Goal: Task Accomplishment & Management: Manage account settings

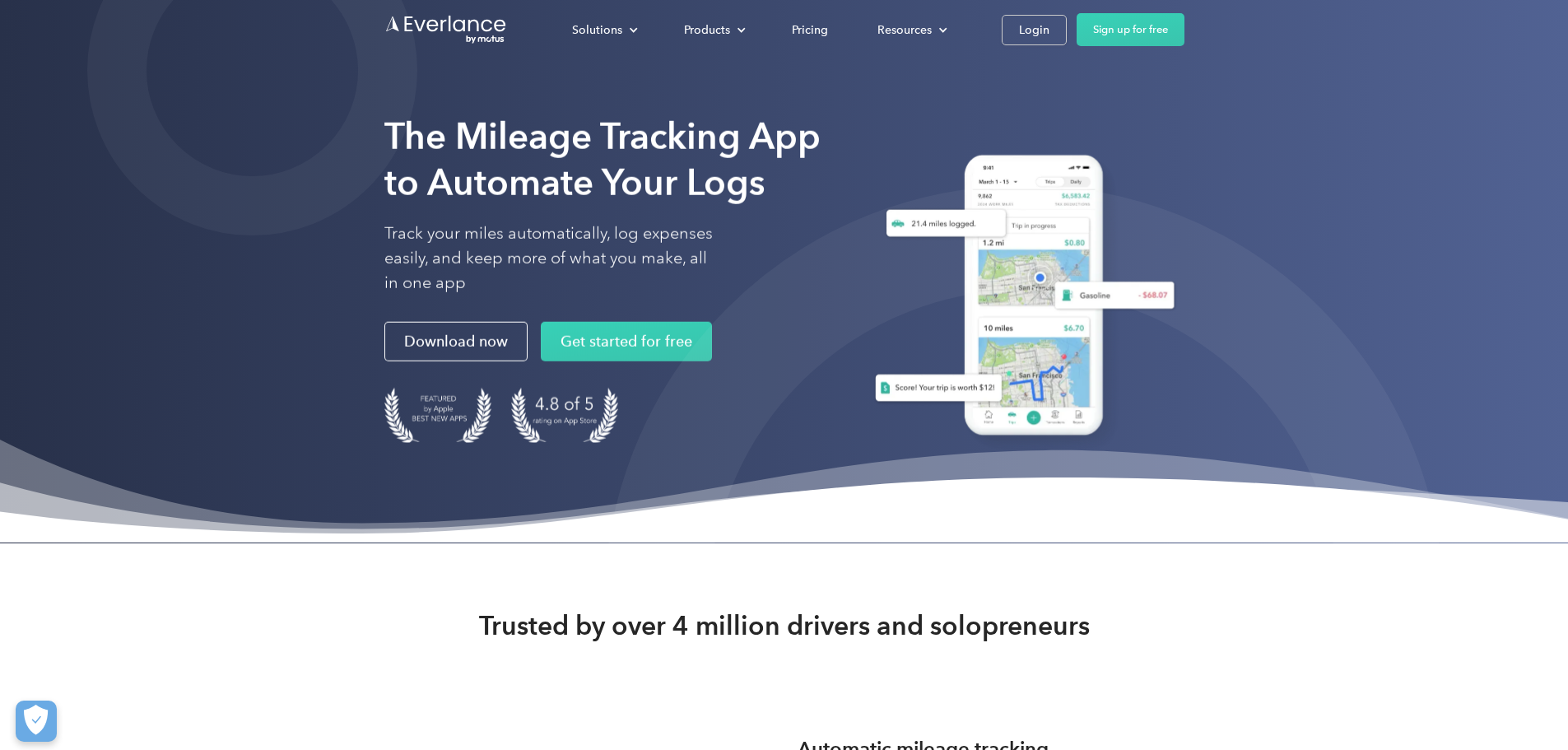
click at [1050, 24] on div "Login" at bounding box center [1034, 30] width 31 height 20
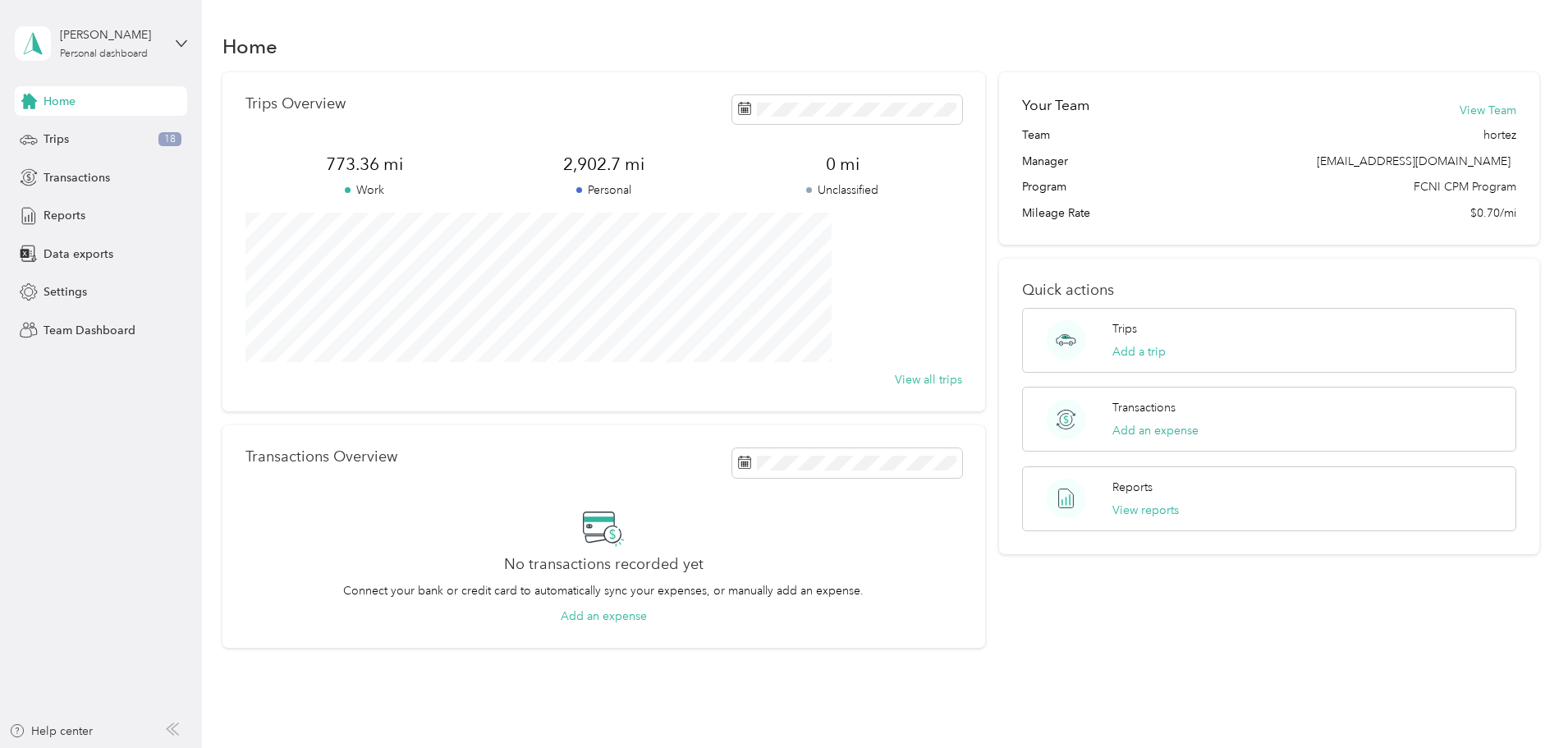
click at [134, 49] on div "Personal dashboard" at bounding box center [104, 54] width 88 height 10
click at [101, 132] on div "Team dashboard" at bounding box center [73, 135] width 88 height 18
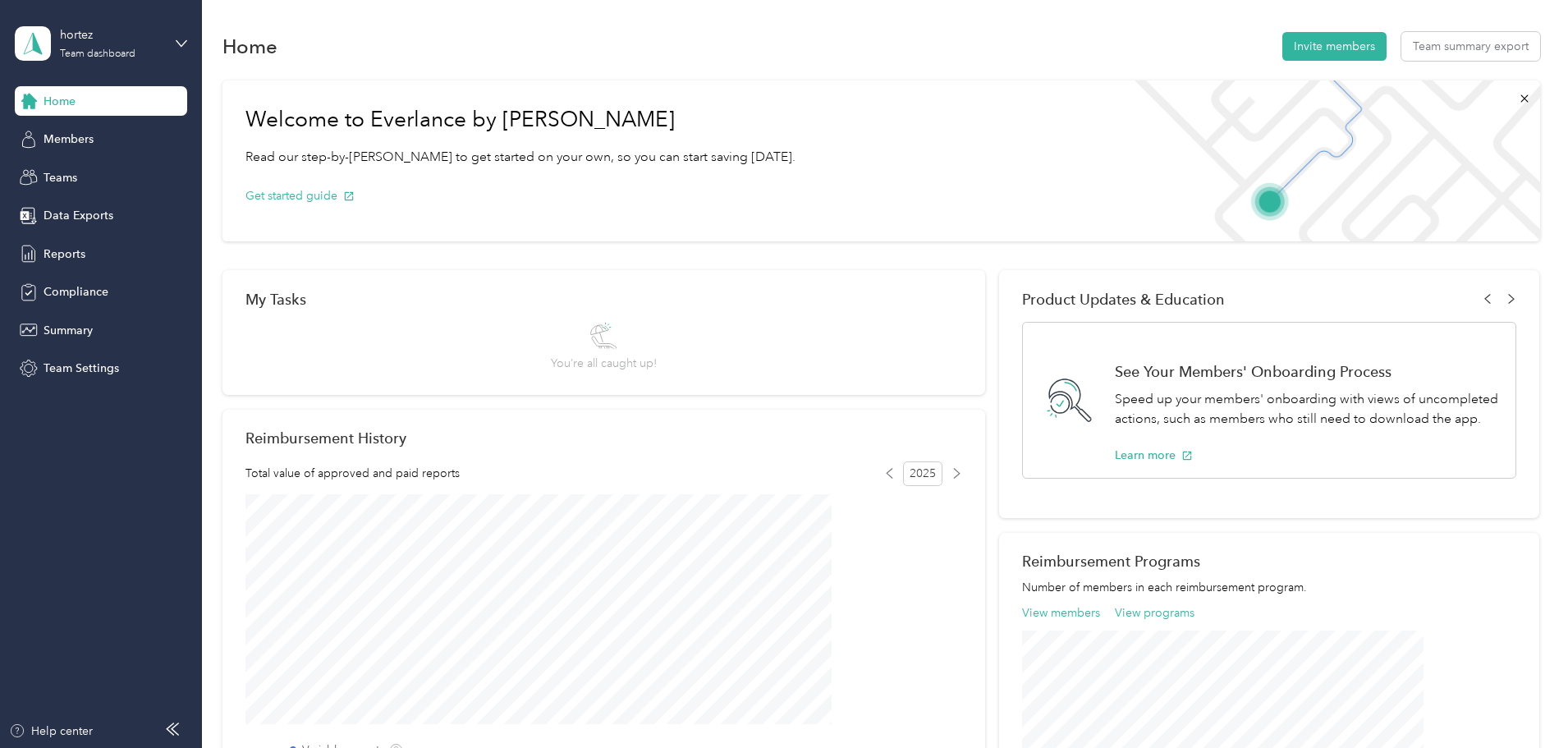
click at [58, 139] on span "Members" at bounding box center [69, 139] width 50 height 18
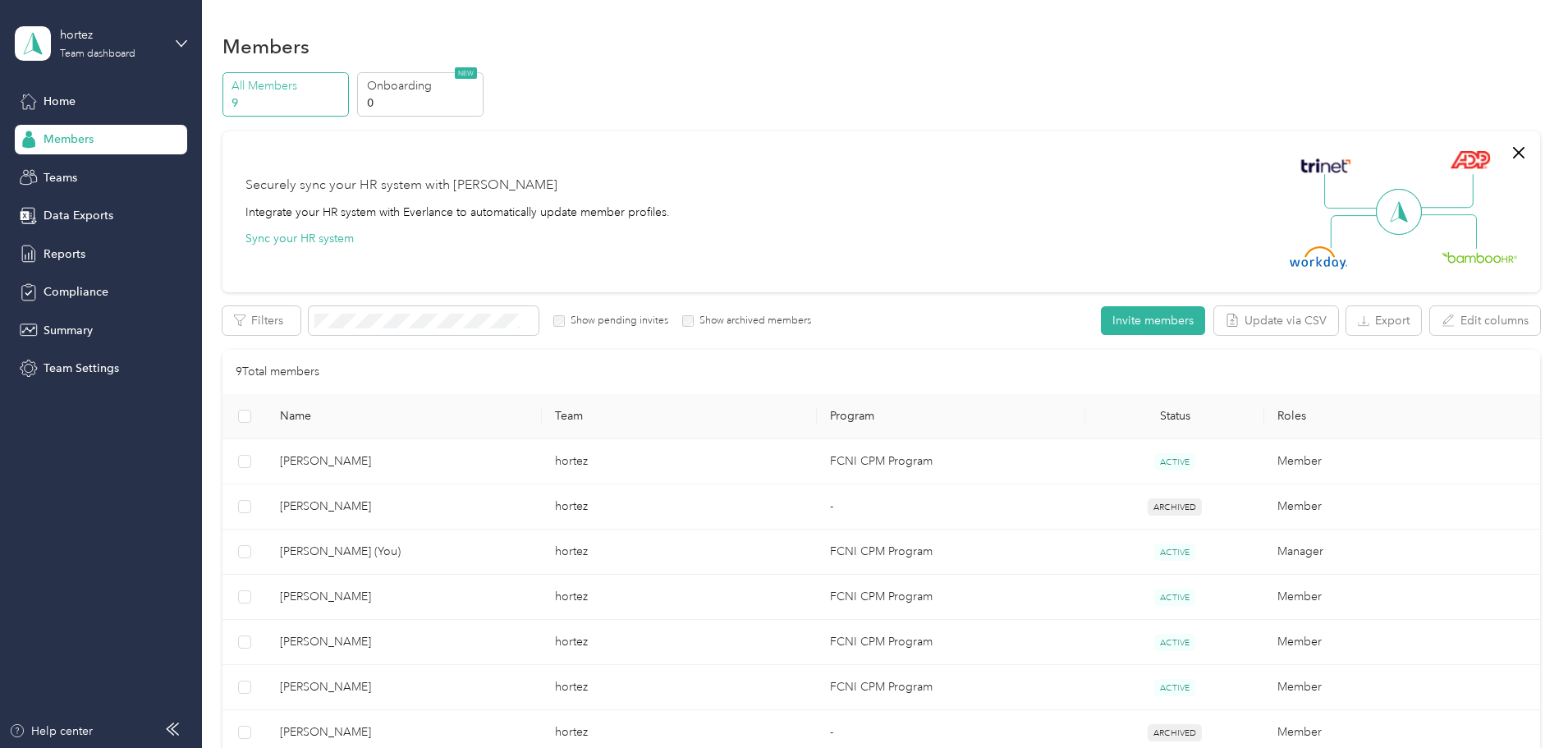
click at [69, 144] on span "Members" at bounding box center [69, 139] width 50 height 18
click at [53, 252] on span "Reports" at bounding box center [64, 253] width 42 height 18
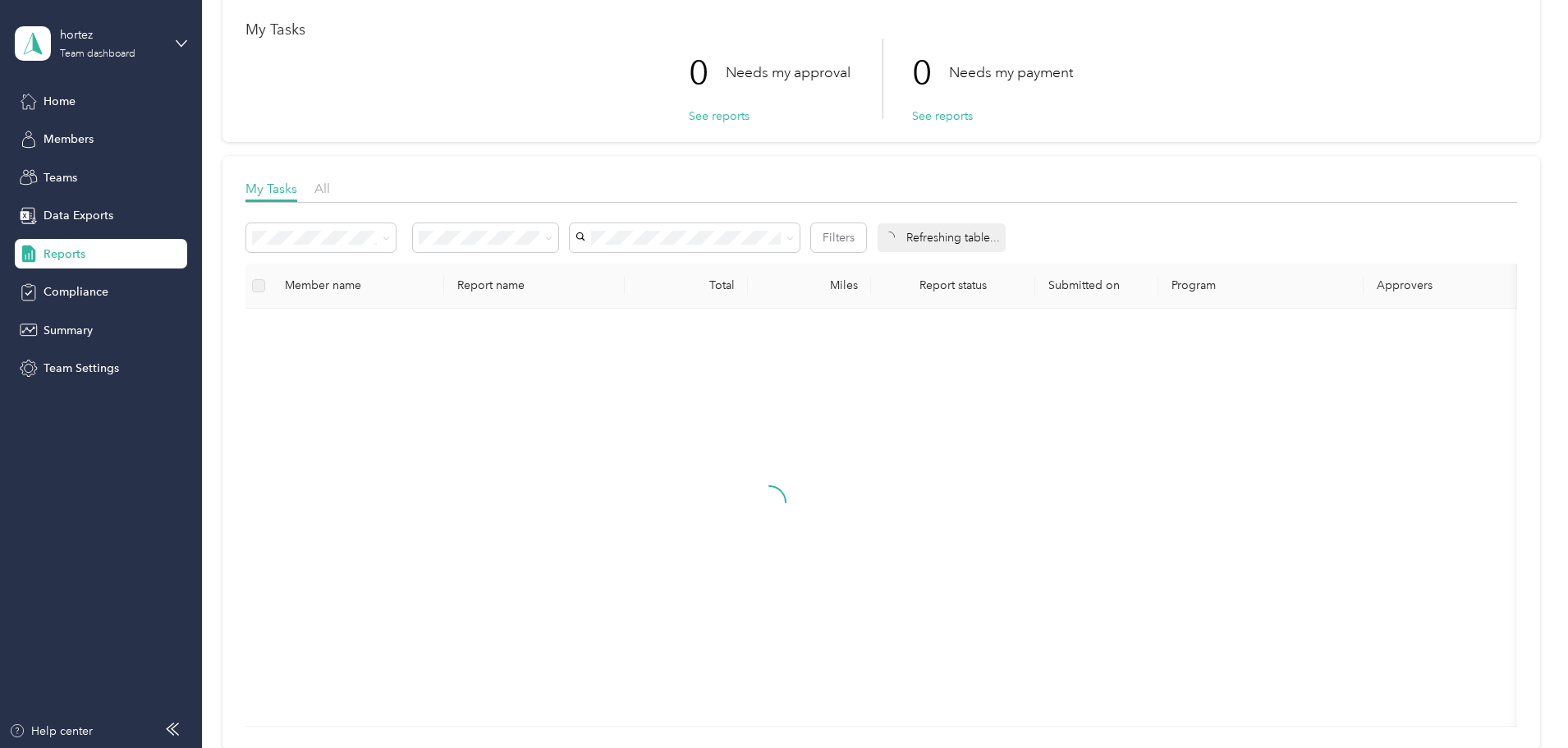
scroll to position [164, 0]
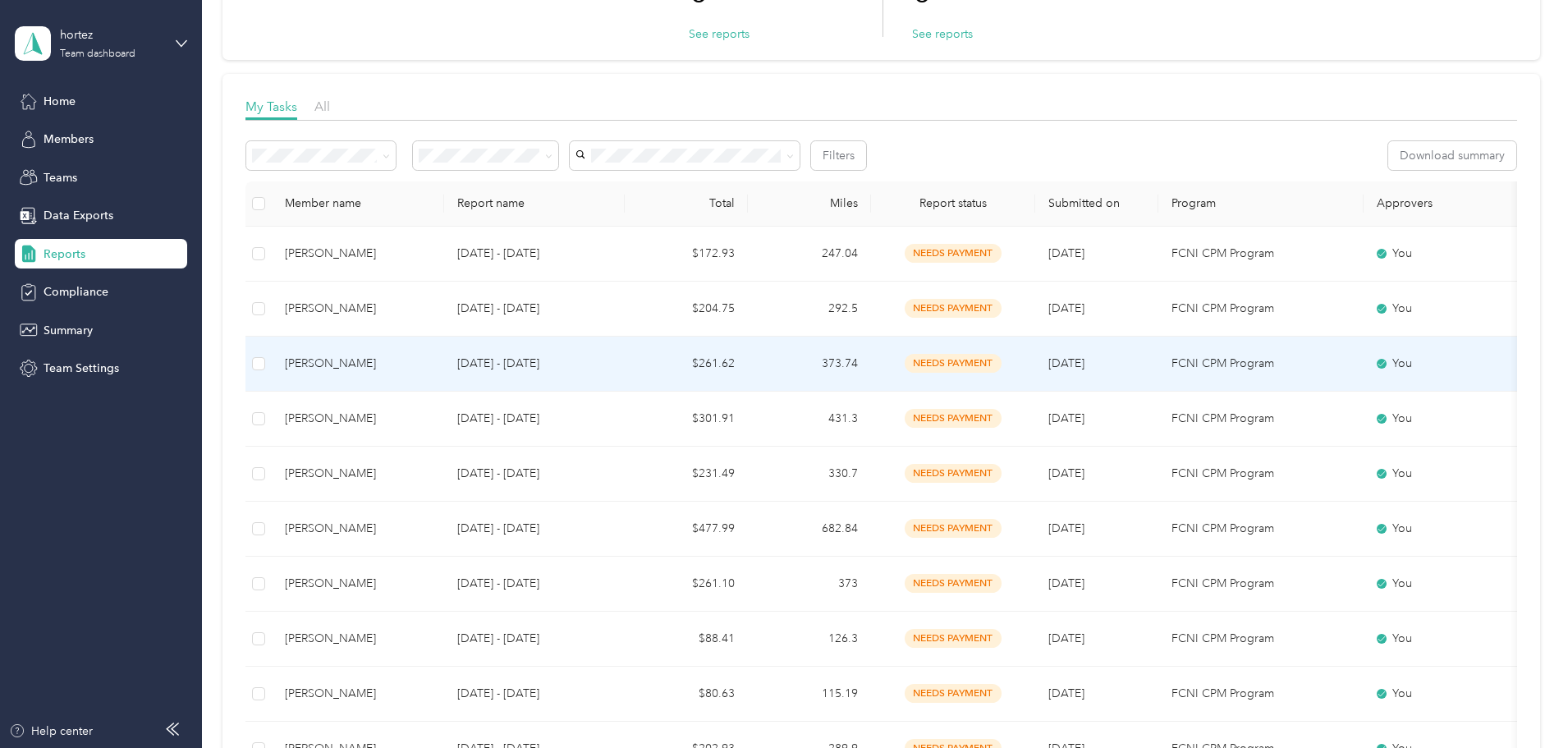
click at [419, 362] on div "[PERSON_NAME]" at bounding box center [357, 363] width 146 height 18
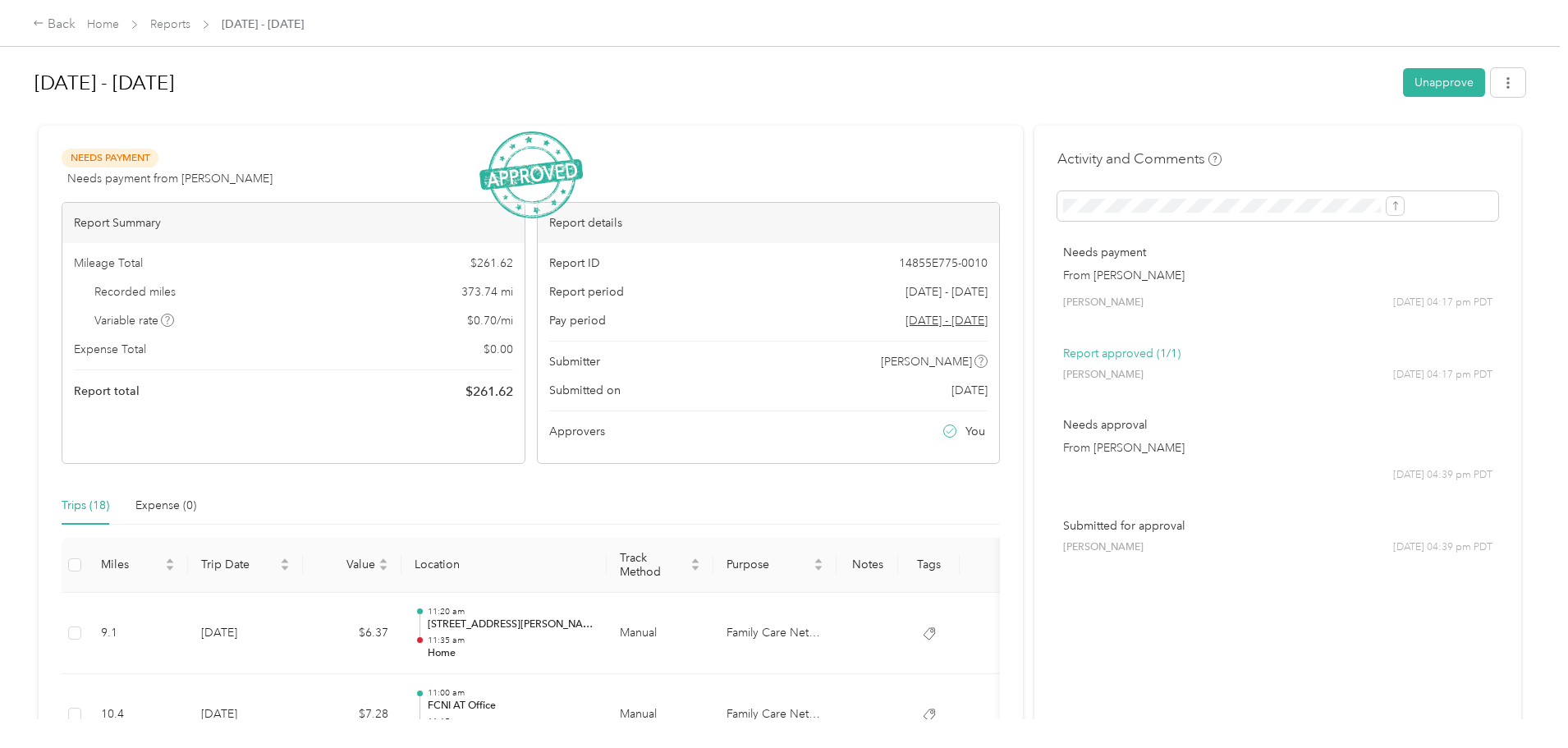
click at [119, 27] on link "Home" at bounding box center [103, 24] width 32 height 14
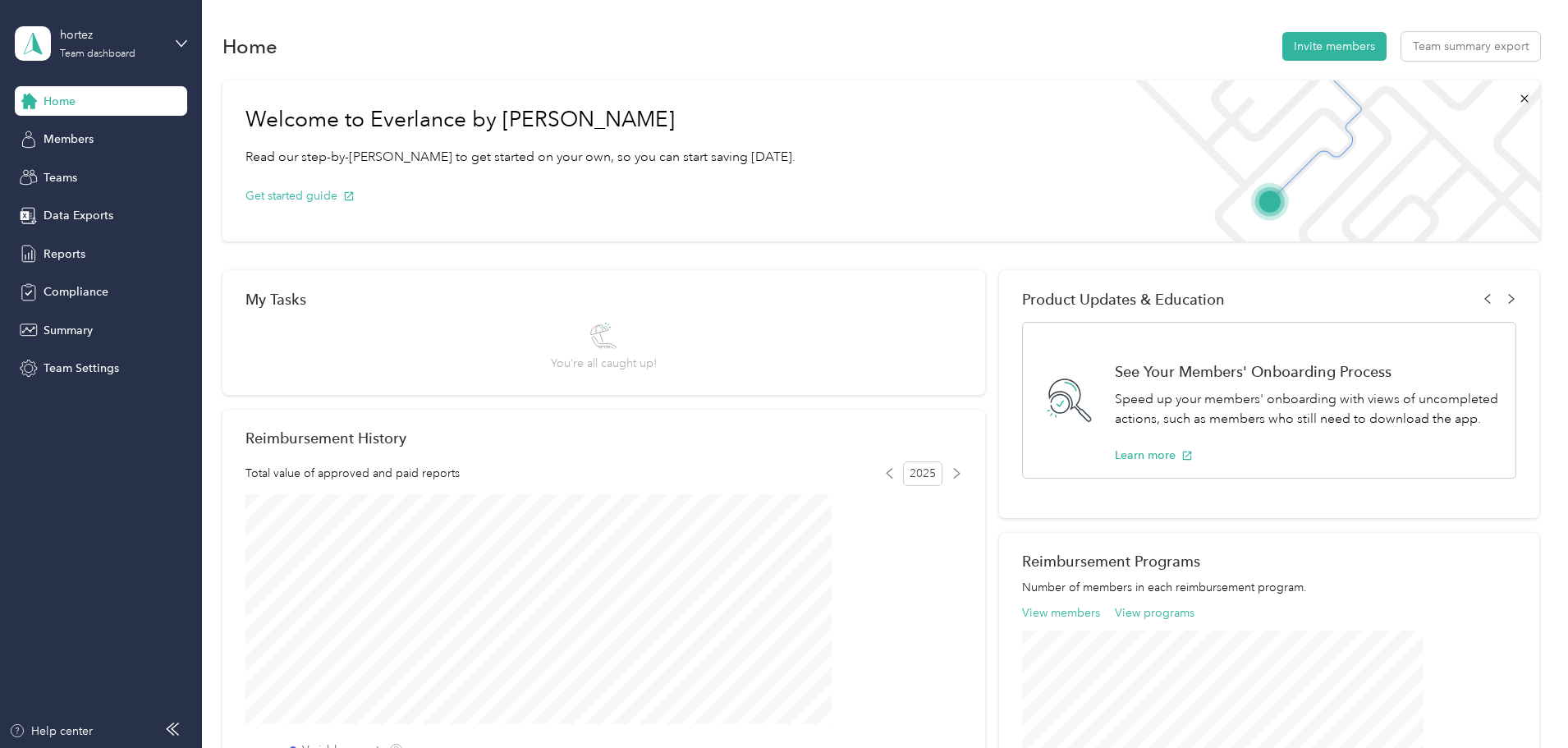
click at [61, 143] on span "Members" at bounding box center [69, 139] width 50 height 18
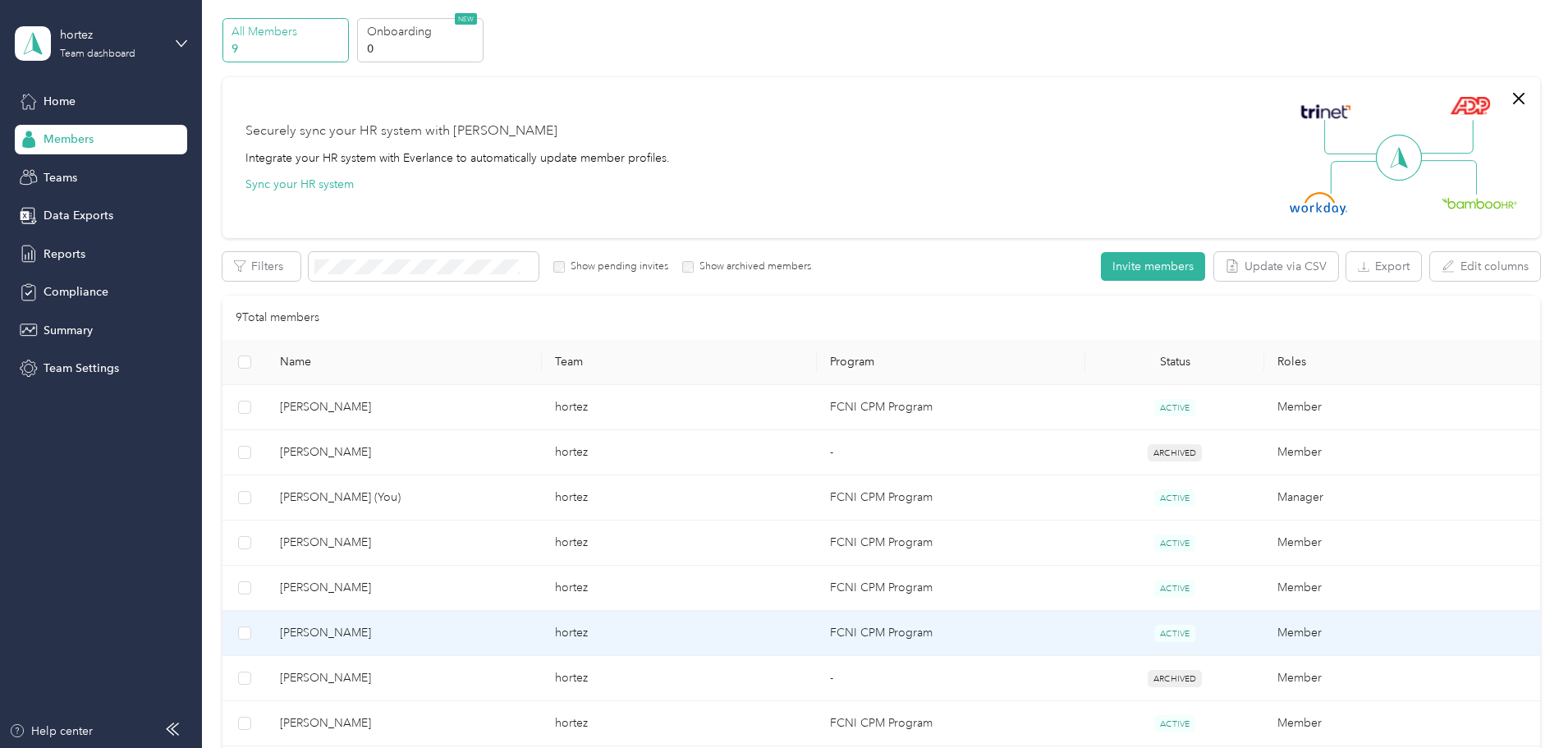
scroll to position [82, 0]
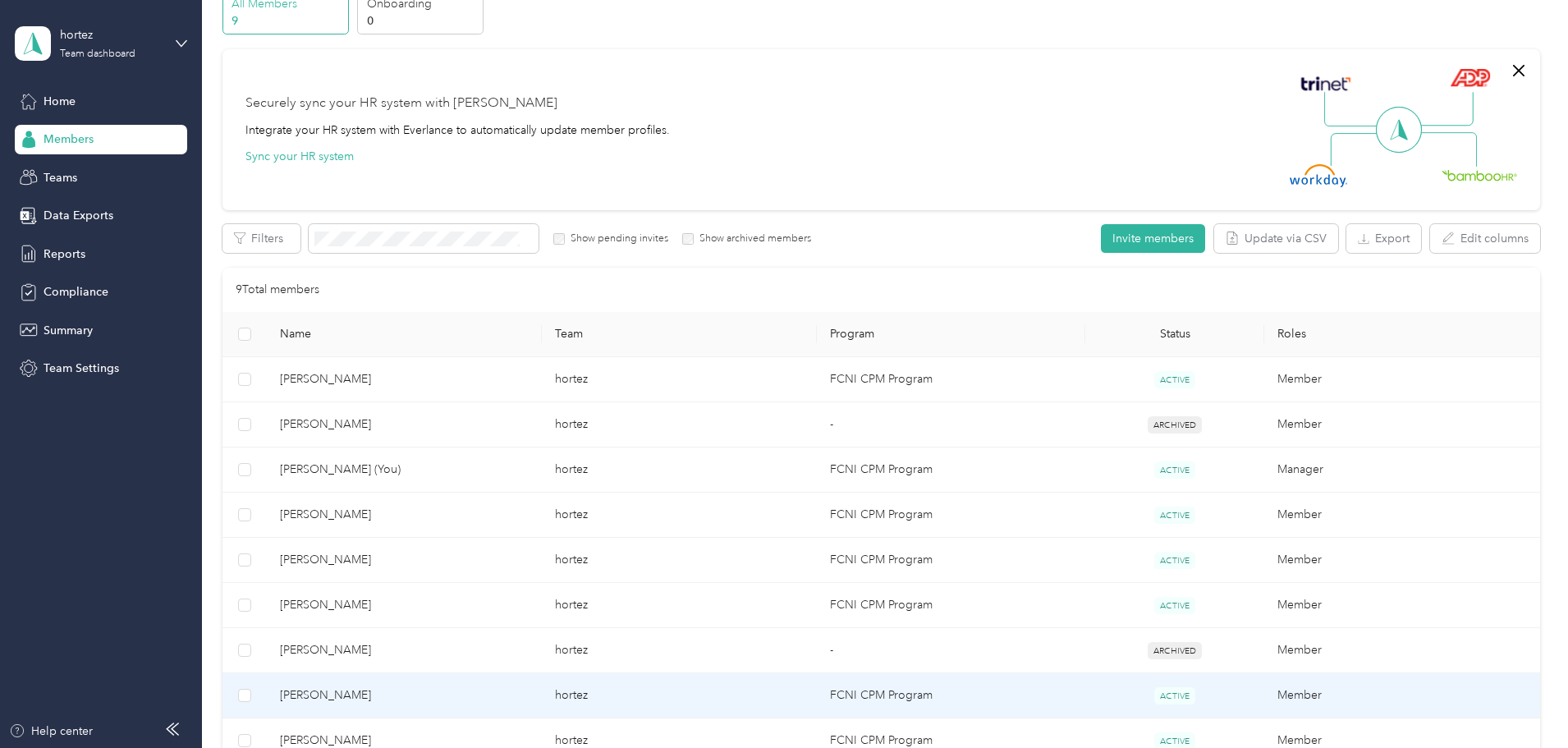
click at [508, 689] on span "[PERSON_NAME]" at bounding box center [405, 694] width 249 height 18
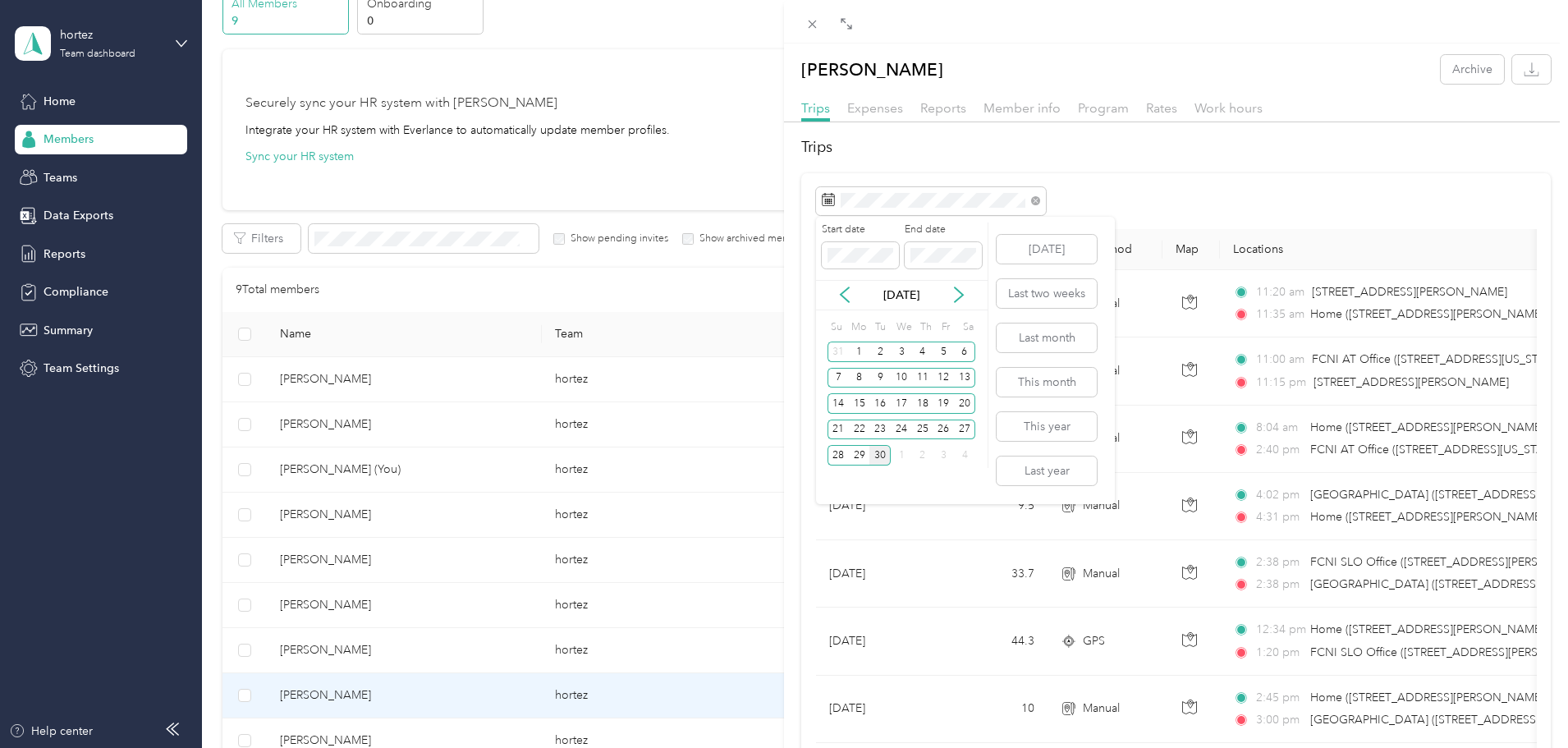
click at [858, 455] on div "29" at bounding box center [860, 455] width 21 height 20
click at [882, 457] on div "30" at bounding box center [880, 455] width 21 height 20
